Goal: Complete application form

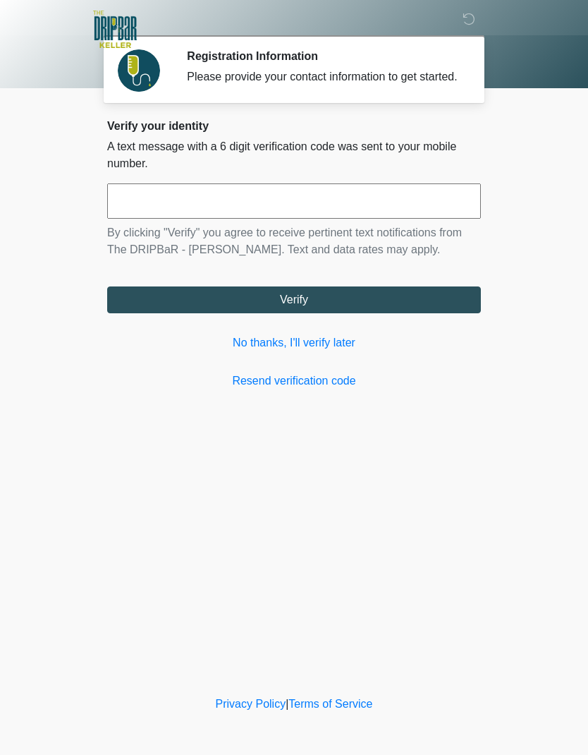
click at [342, 351] on link "No thanks, I'll verify later" at bounding box center [294, 342] width 374 height 17
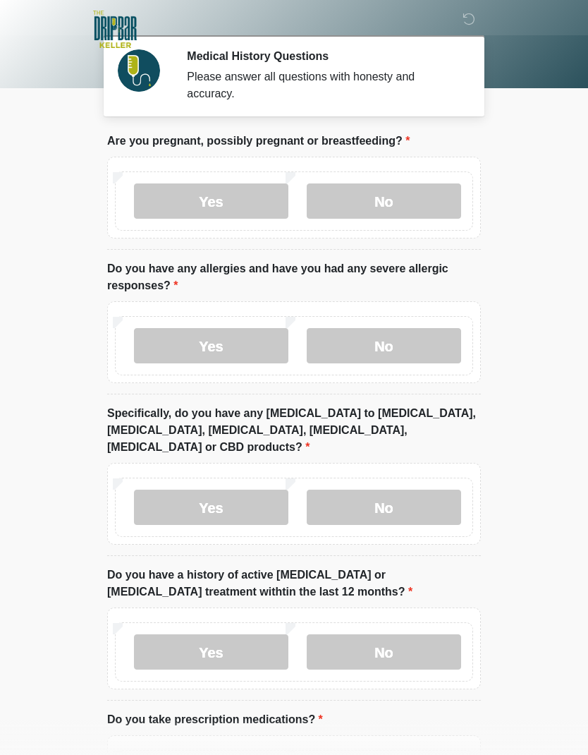
click at [397, 205] on label "No" at bounding box center [384, 200] width 155 height 35
click at [233, 349] on label "Yes" at bounding box center [211, 345] width 155 height 35
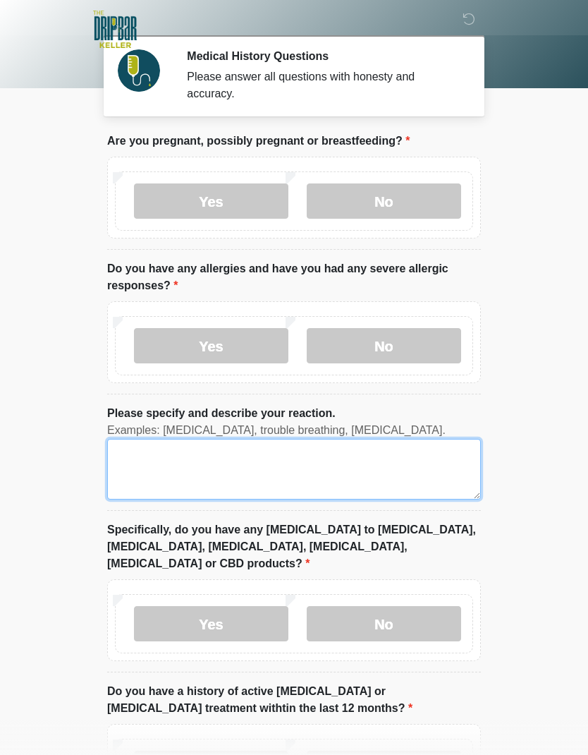
click at [298, 464] on textarea "Please specify and describe your reaction." at bounding box center [294, 469] width 374 height 61
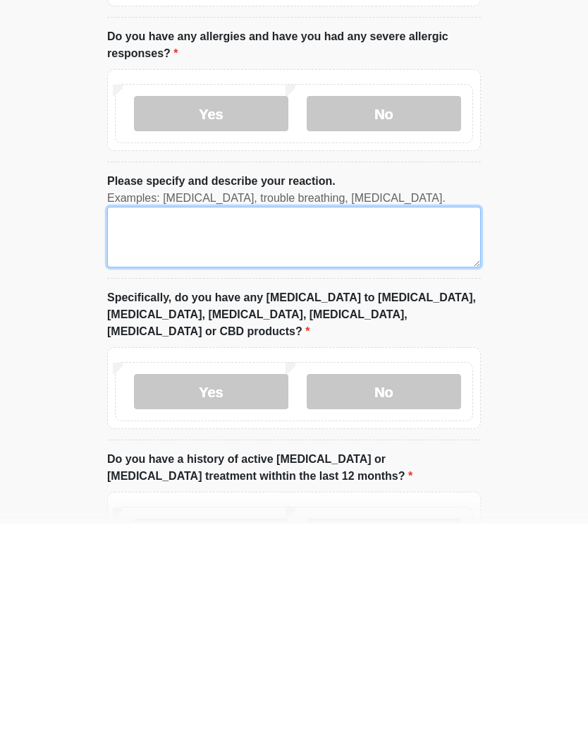
click at [205, 439] on textarea "Please specify and describe your reaction." at bounding box center [294, 469] width 374 height 61
paste textarea "**********"
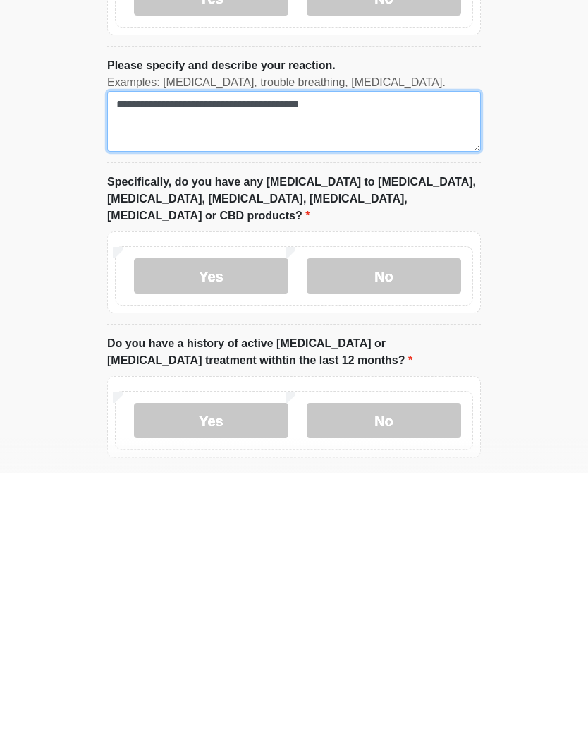
type textarea "**********"
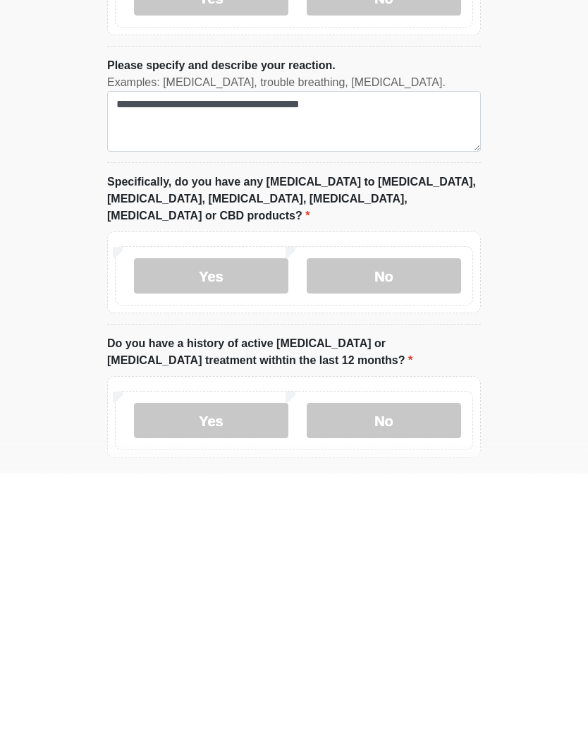
click at [415, 540] on label "No" at bounding box center [384, 557] width 155 height 35
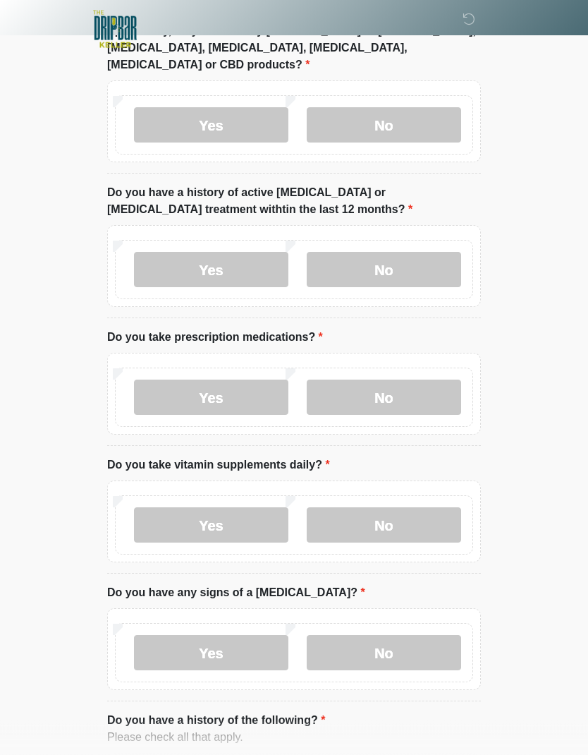
scroll to position [500, 0]
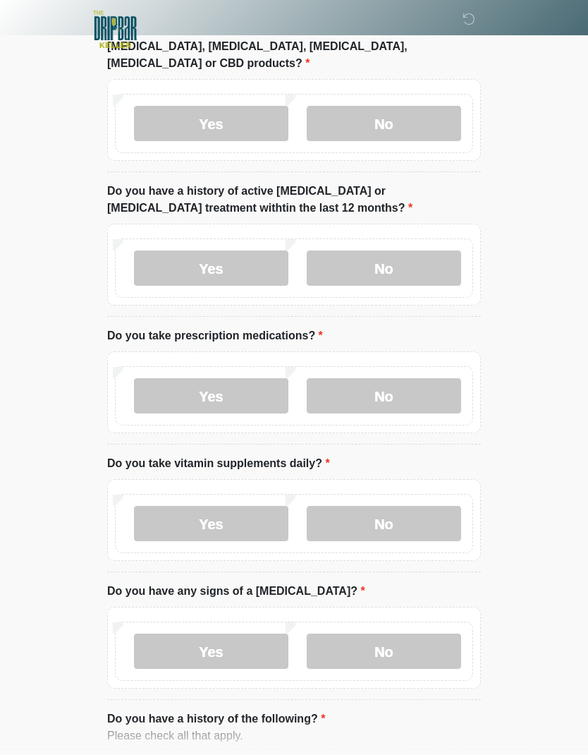
click at [225, 250] on label "Yes" at bounding box center [211, 267] width 155 height 35
click at [381, 250] on label "No" at bounding box center [384, 267] width 155 height 35
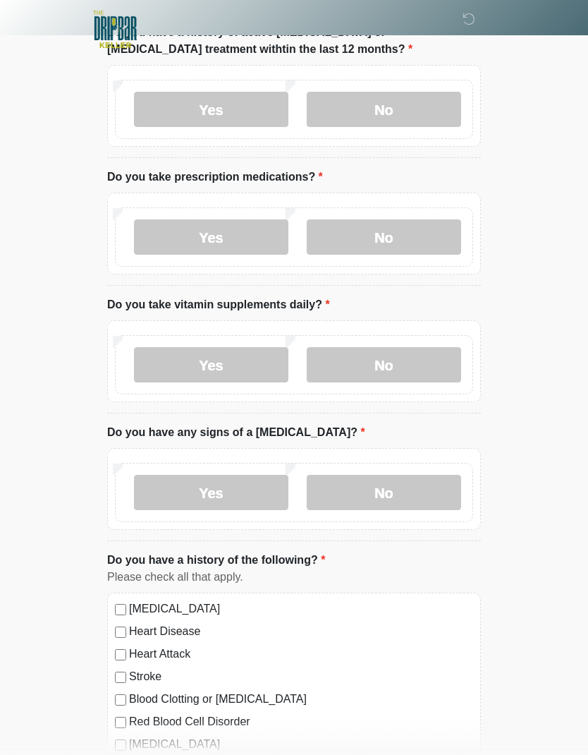
scroll to position [715, 0]
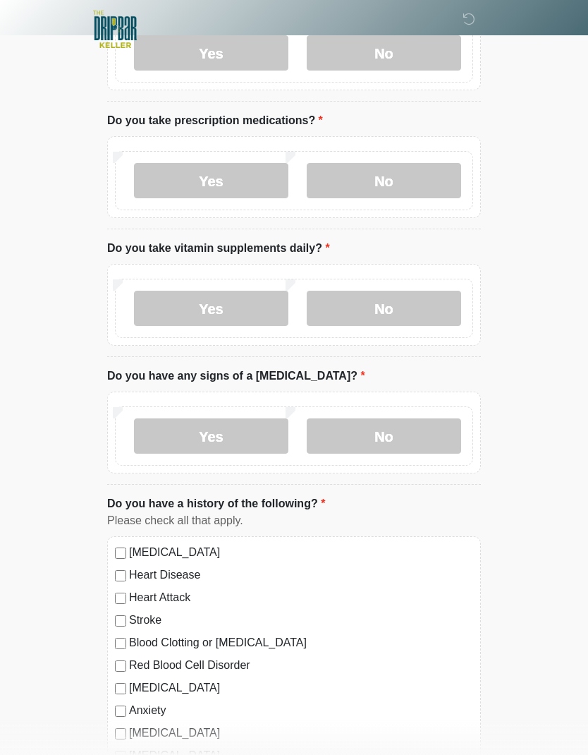
click at [238, 163] on label "Yes" at bounding box center [211, 180] width 155 height 35
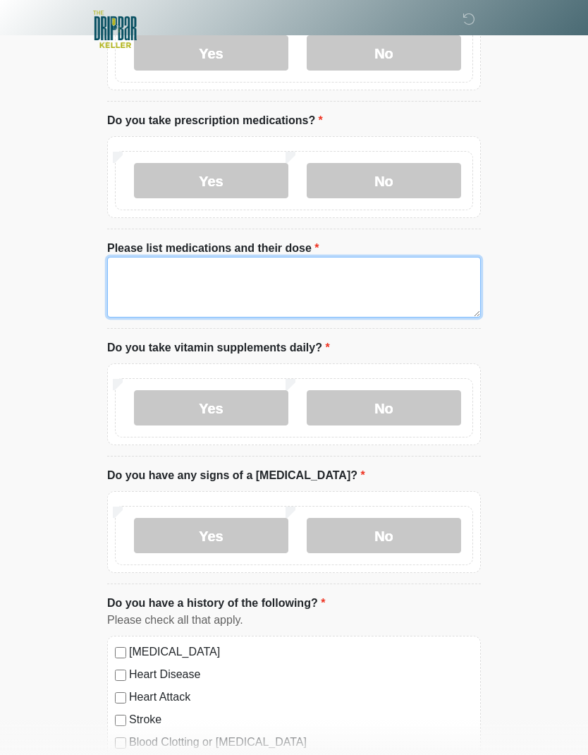
click at [219, 257] on textarea "Please list medications and their dose" at bounding box center [294, 287] width 374 height 61
click at [176, 257] on textarea "Please list medications and their dose" at bounding box center [294, 287] width 374 height 61
click at [141, 257] on textarea "Please list medications and their dose" at bounding box center [294, 287] width 374 height 61
paste textarea "**********"
type textarea "**********"
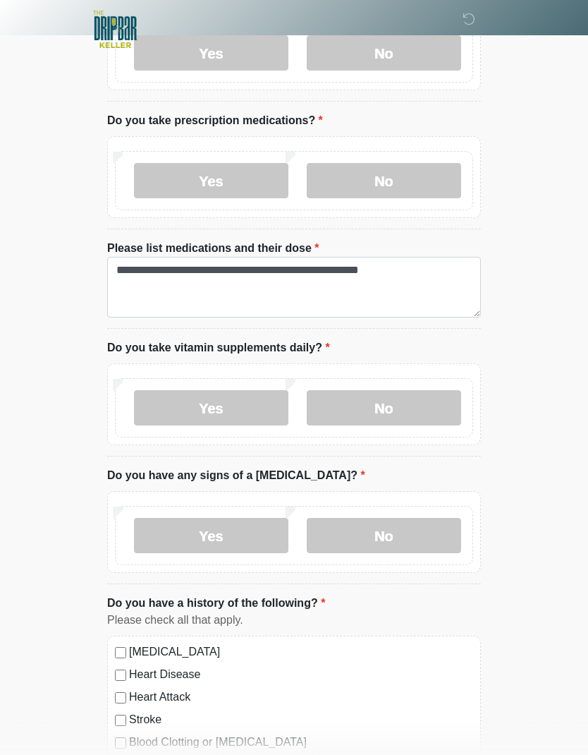
click at [428, 390] on label "No" at bounding box center [384, 407] width 155 height 35
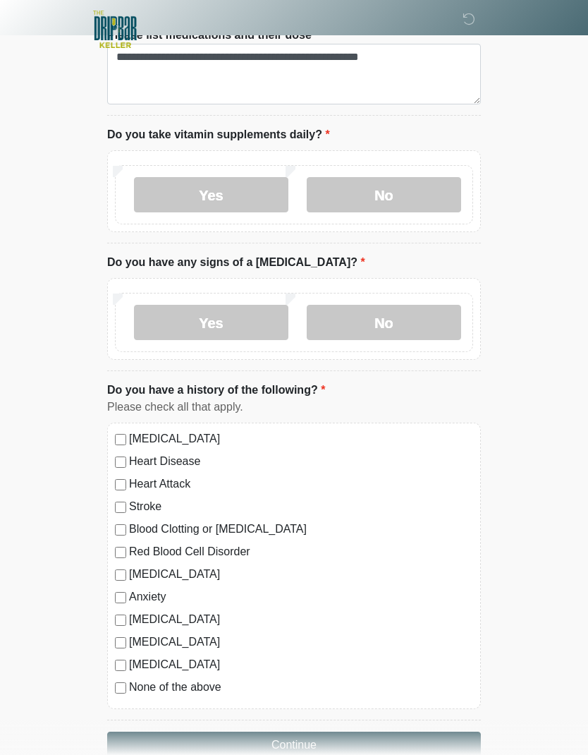
scroll to position [931, 0]
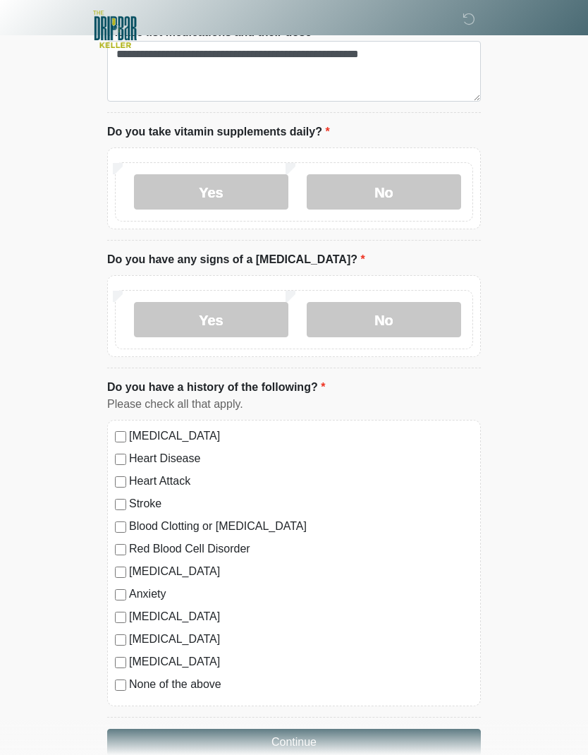
click at [392, 303] on label "No" at bounding box center [384, 319] width 155 height 35
click at [297, 734] on button "Continue" at bounding box center [294, 742] width 374 height 27
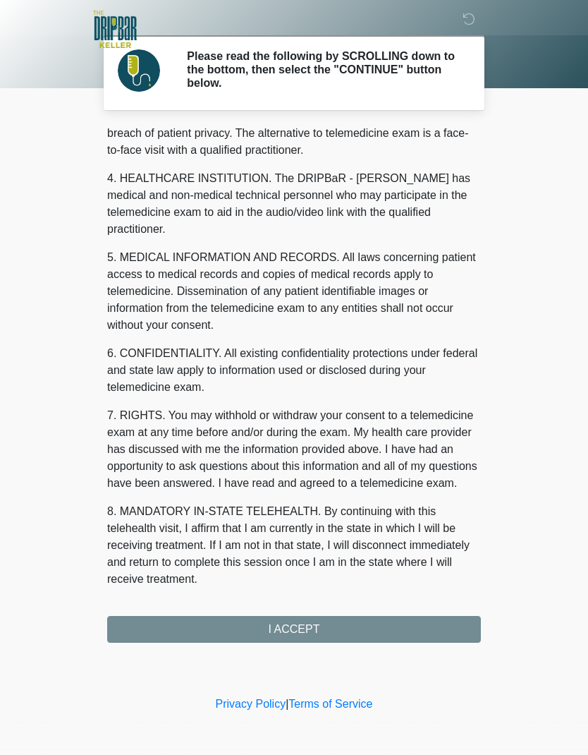
scroll to position [346, 0]
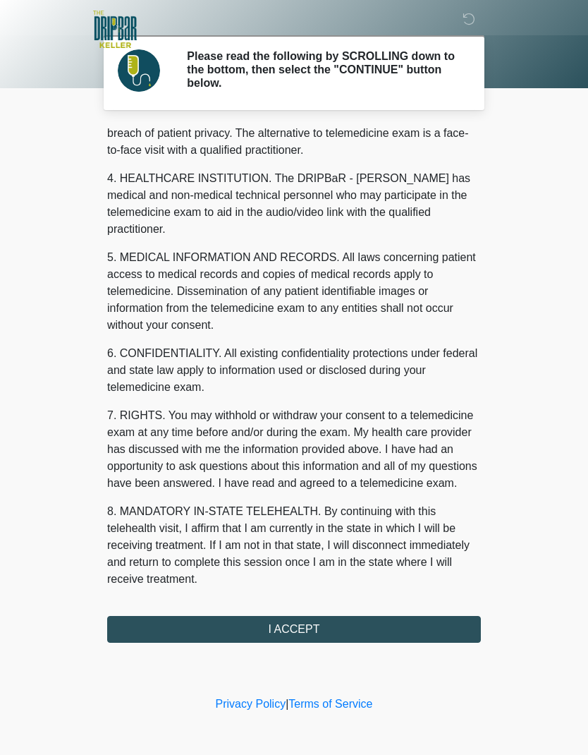
click at [319, 624] on button "I ACCEPT" at bounding box center [294, 629] width 374 height 27
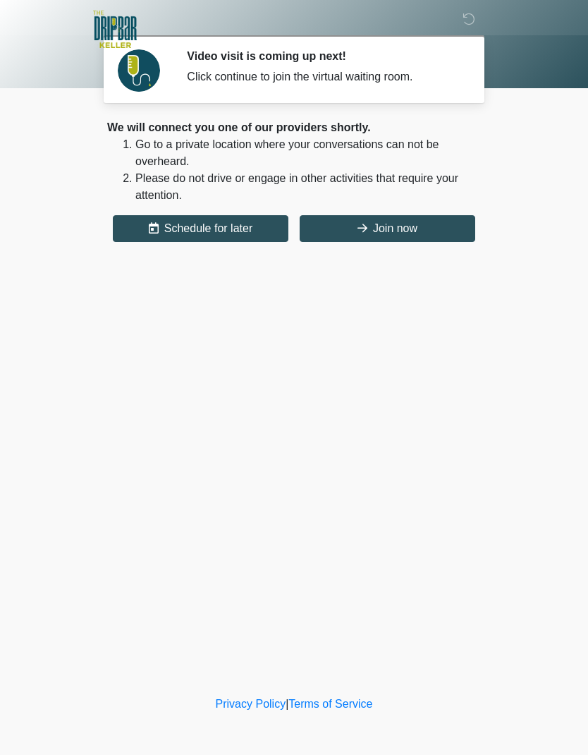
click at [406, 224] on button "Join now" at bounding box center [388, 228] width 176 height 27
